Goal: Entertainment & Leisure: Consume media (video, audio)

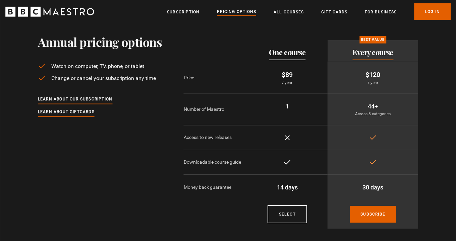
scroll to position [15, 0]
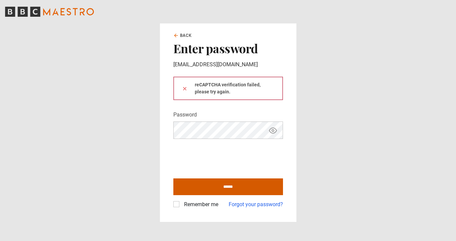
click at [213, 187] on input "******" at bounding box center [228, 187] width 110 height 17
type input "**********"
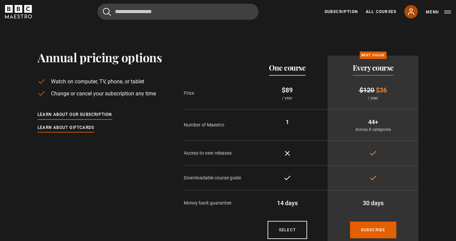
click at [408, 14] on icon at bounding box center [411, 12] width 8 height 8
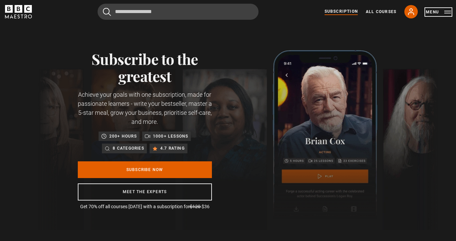
click at [442, 14] on button "Menu" at bounding box center [438, 12] width 25 height 7
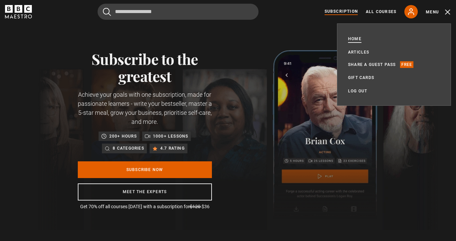
click at [360, 39] on link "Home" at bounding box center [354, 39] width 13 height 7
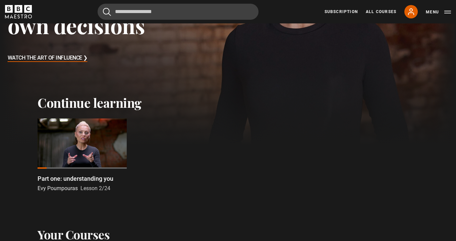
scroll to position [134, 0]
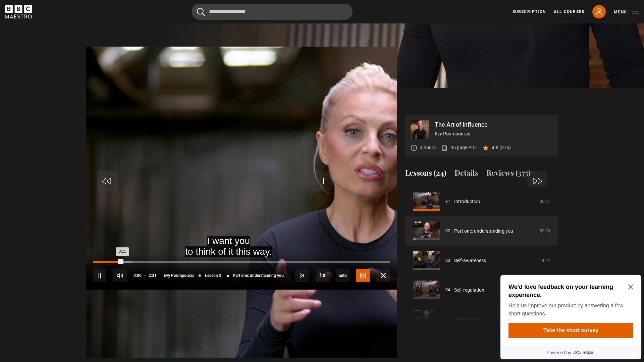
click at [94, 241] on div "0:00" at bounding box center [94, 262] width 1 height 2
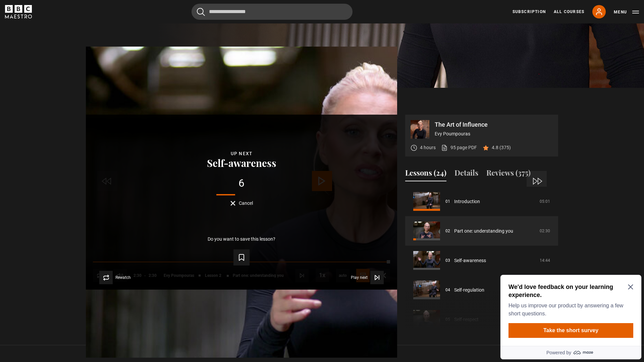
click at [325, 178] on div "6" at bounding box center [242, 183] width 290 height 11
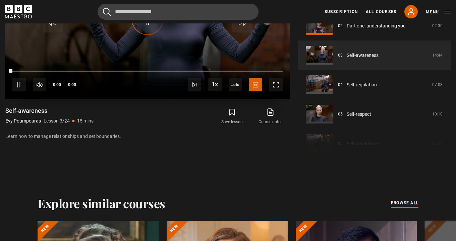
scroll to position [253, 0]
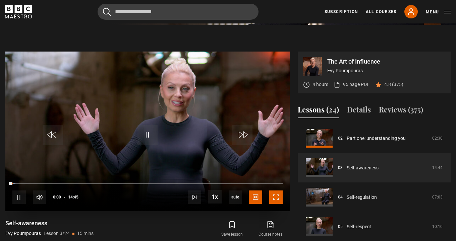
click at [274, 198] on span "Video Player" at bounding box center [275, 197] width 13 height 13
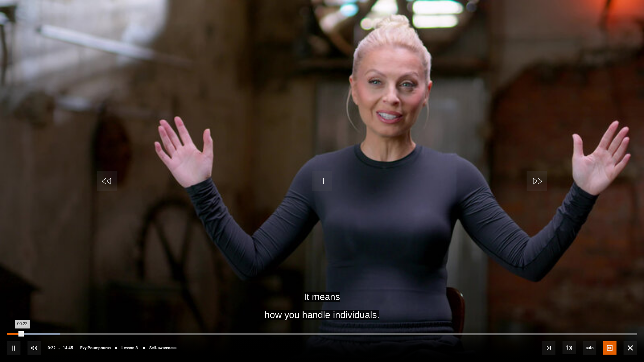
click at [11, 241] on div "Loaded : 8.48% 00:05 00:22" at bounding box center [322, 334] width 630 height 2
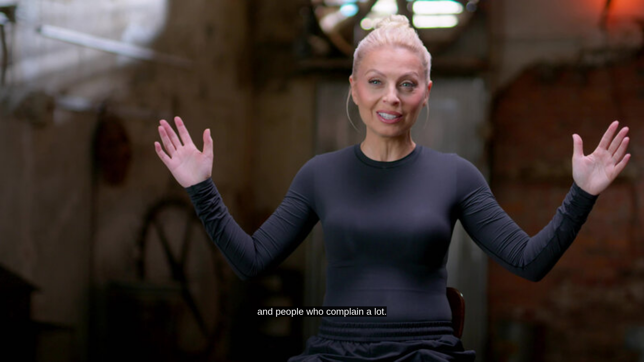
click at [33, 241] on video "Video Player" at bounding box center [322, 181] width 644 height 362
